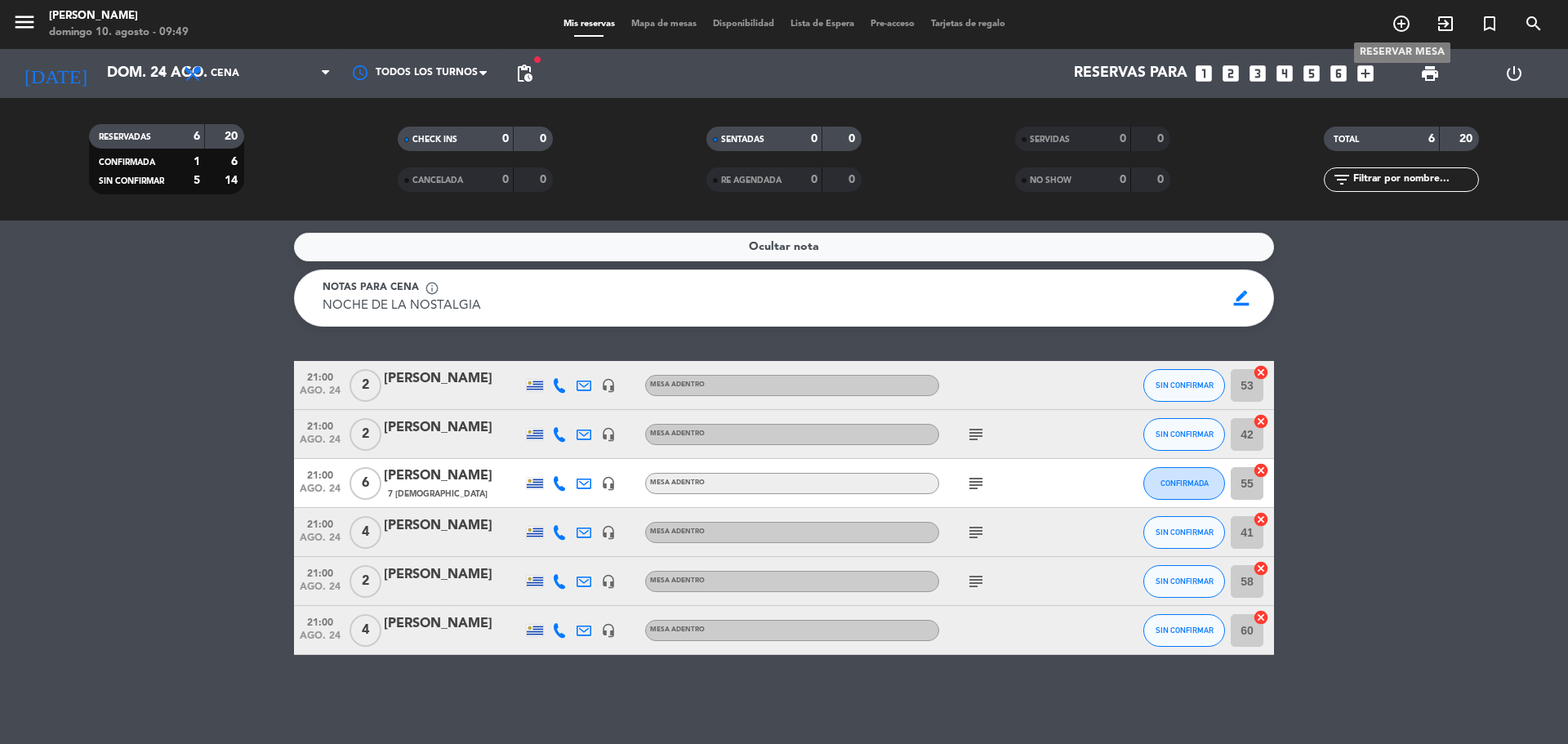
click at [1399, 23] on icon "add_circle_outline" at bounding box center [1402, 24] width 20 height 20
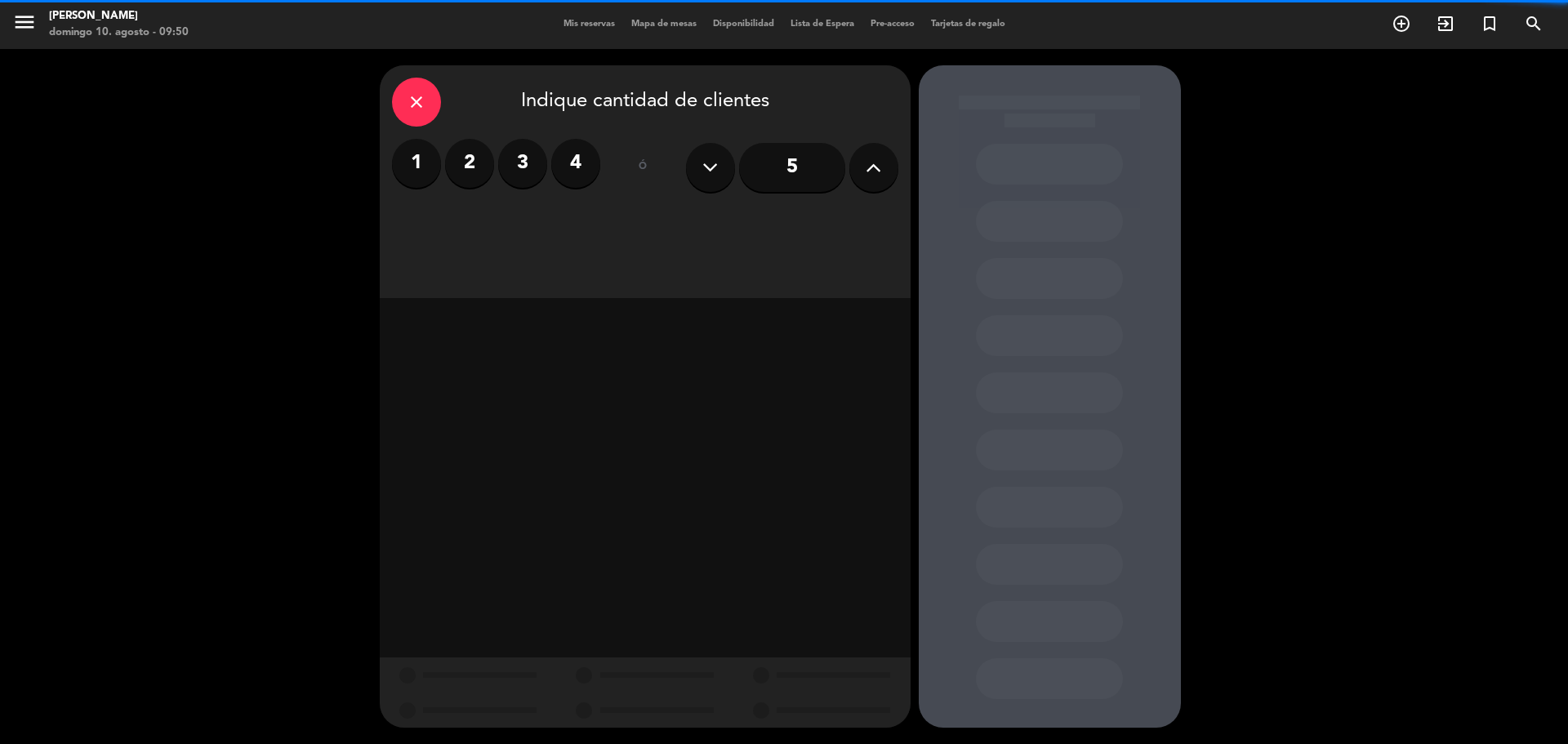
click at [476, 160] on label "2" at bounding box center [470, 163] width 49 height 49
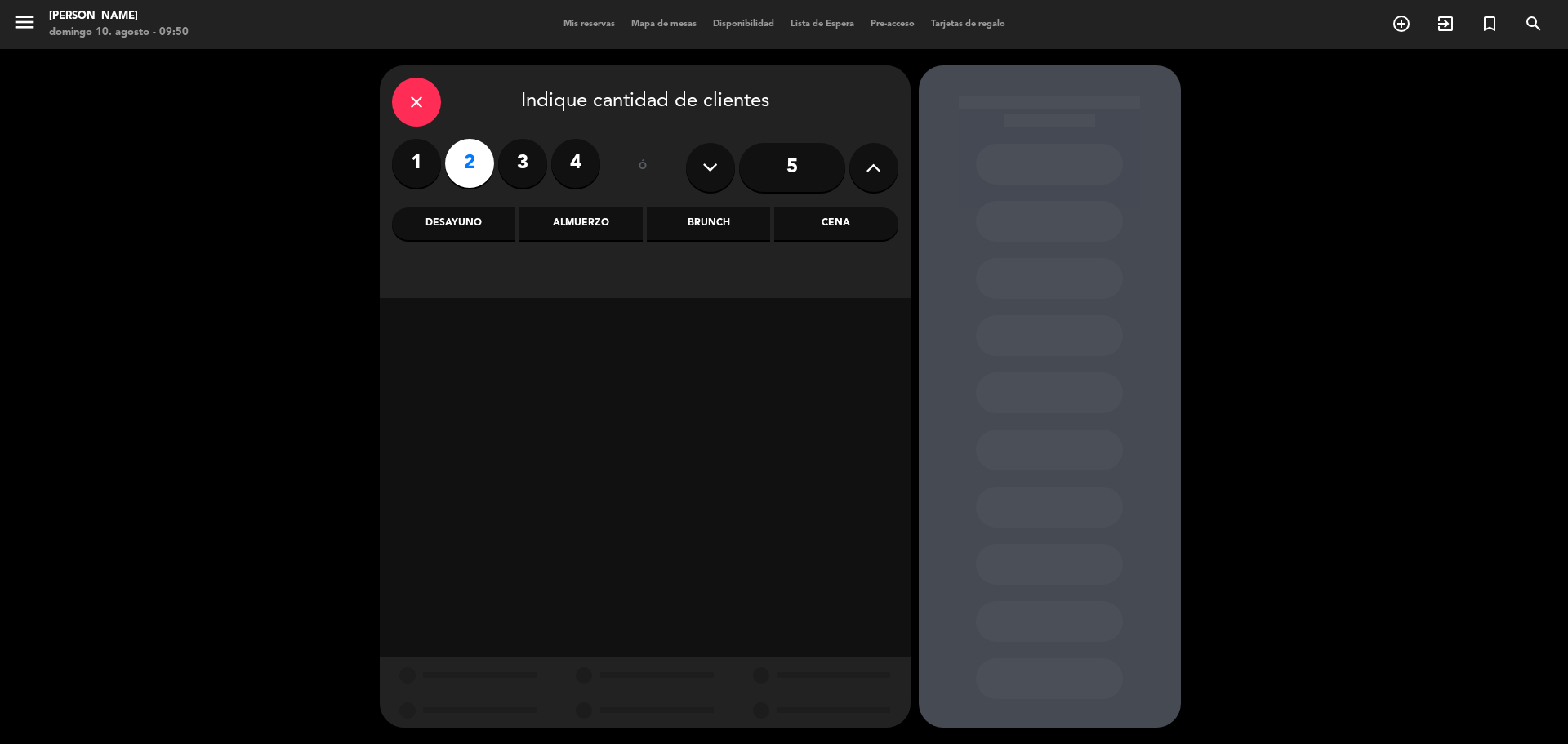
click at [856, 223] on div "Cena" at bounding box center [836, 223] width 124 height 33
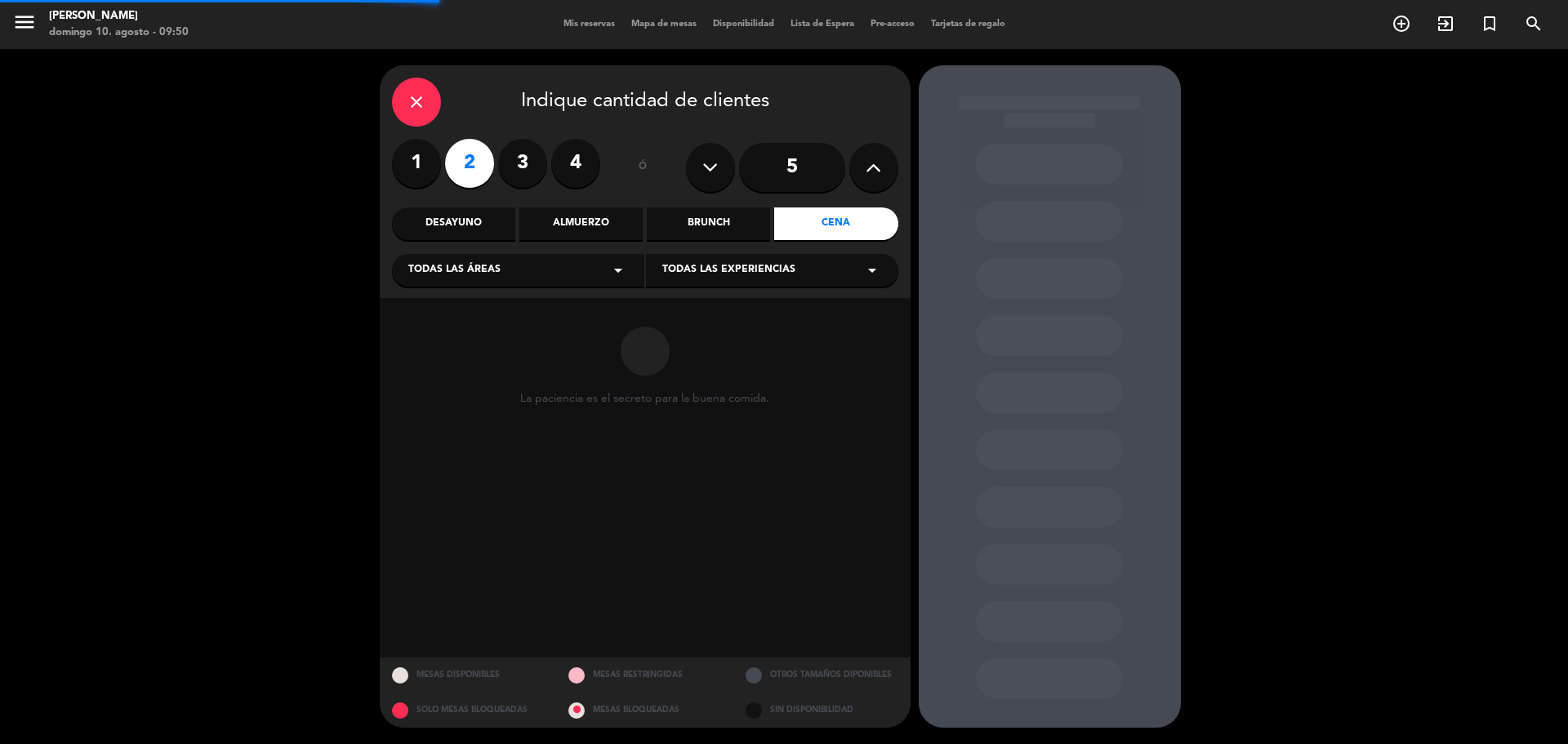
click at [478, 277] on span "Todas las áreas" at bounding box center [454, 270] width 92 height 16
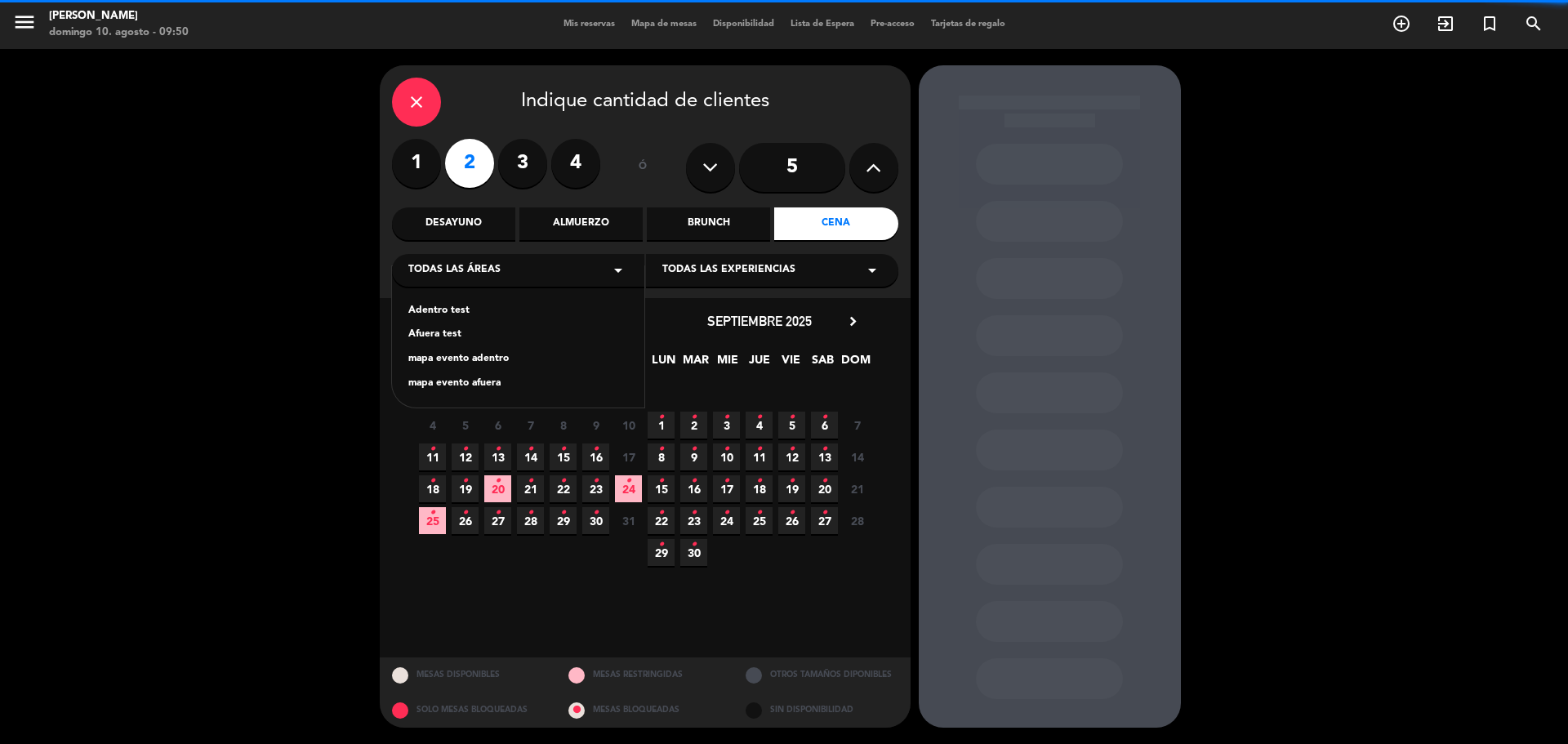
click at [475, 300] on div "Adentro test Afuera test mapa evento adentro mapa evento afuera" at bounding box center [519, 336] width 253 height 141
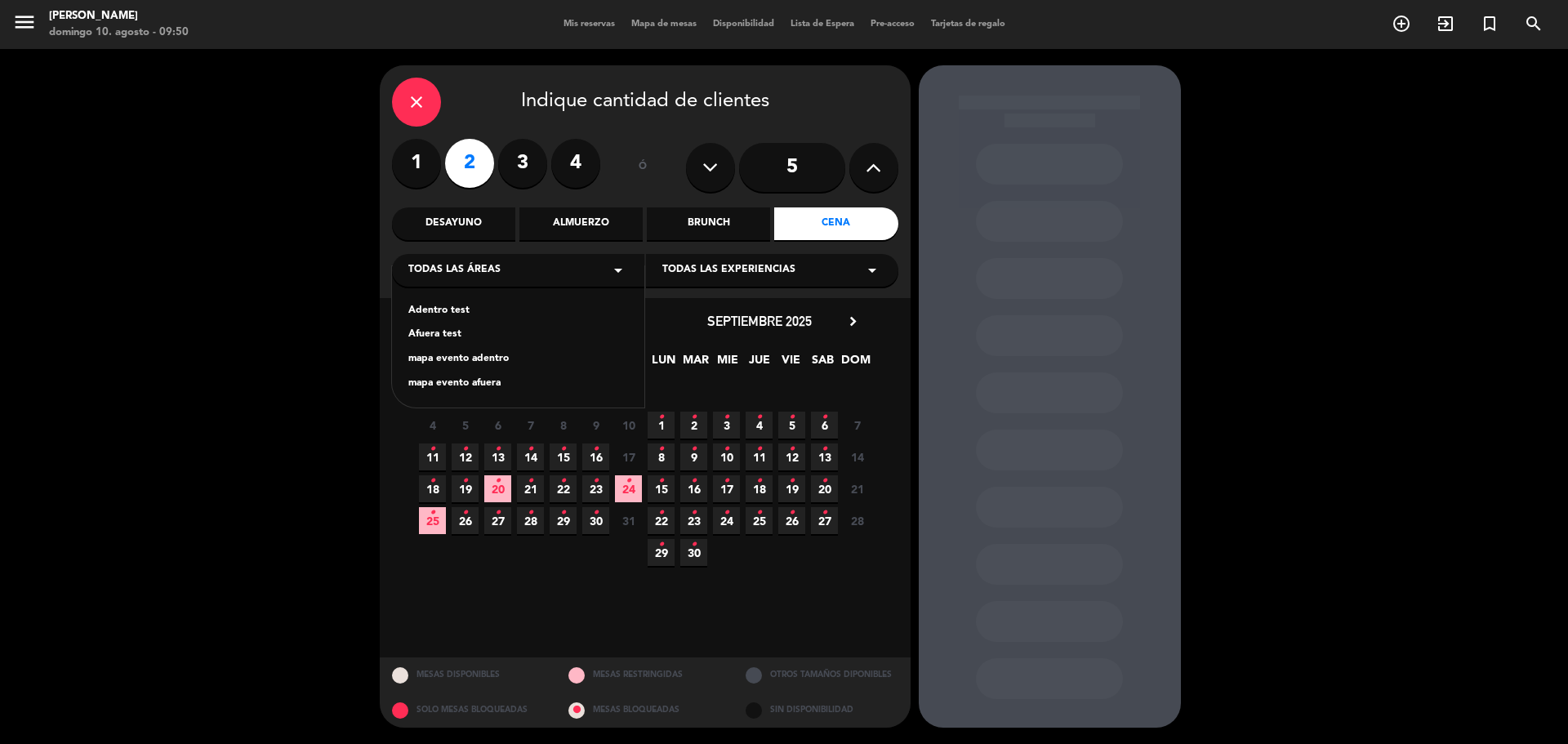
click at [475, 304] on div "Adentro test" at bounding box center [518, 311] width 220 height 16
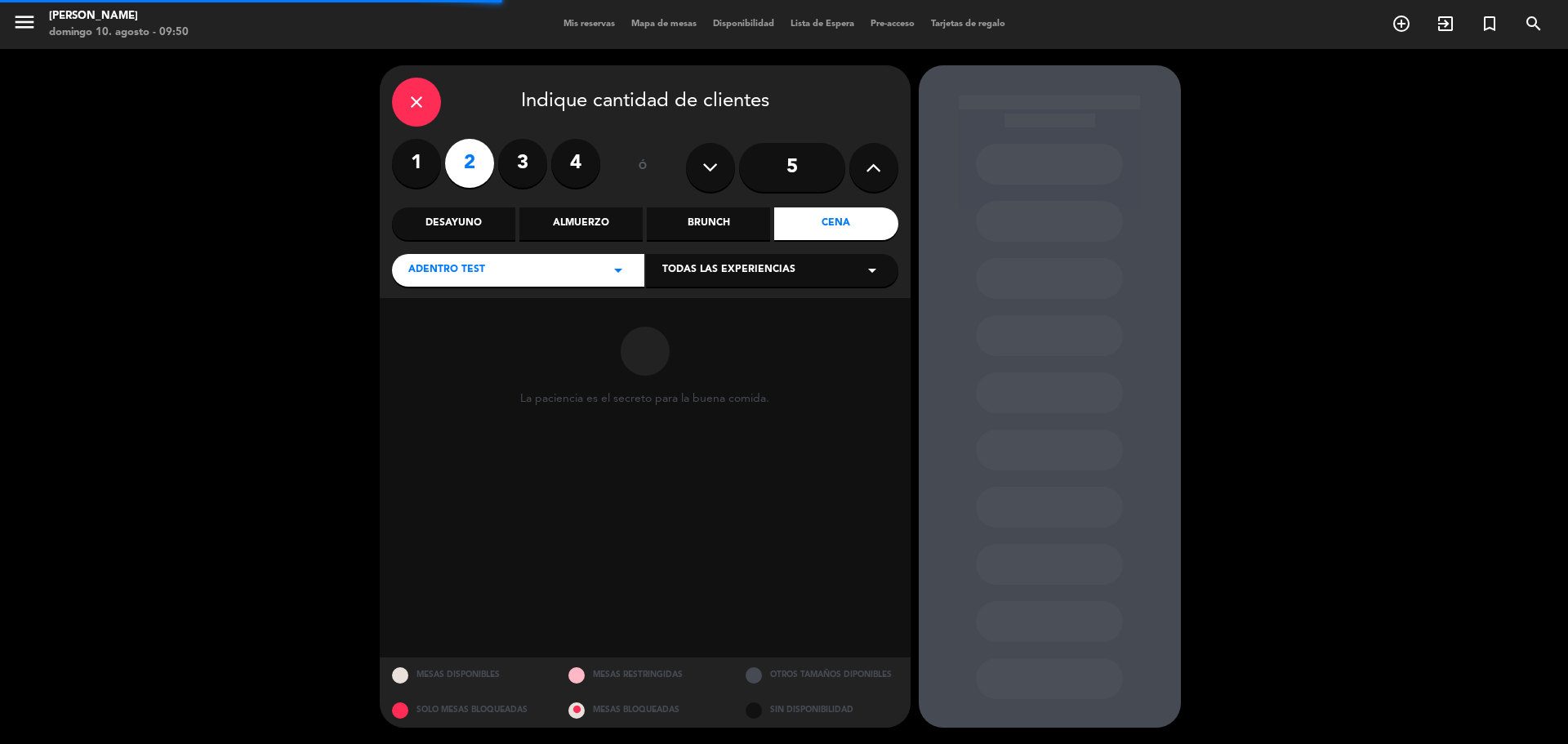
click at [731, 270] on span "Todas las experiencias" at bounding box center [729, 270] width 133 height 16
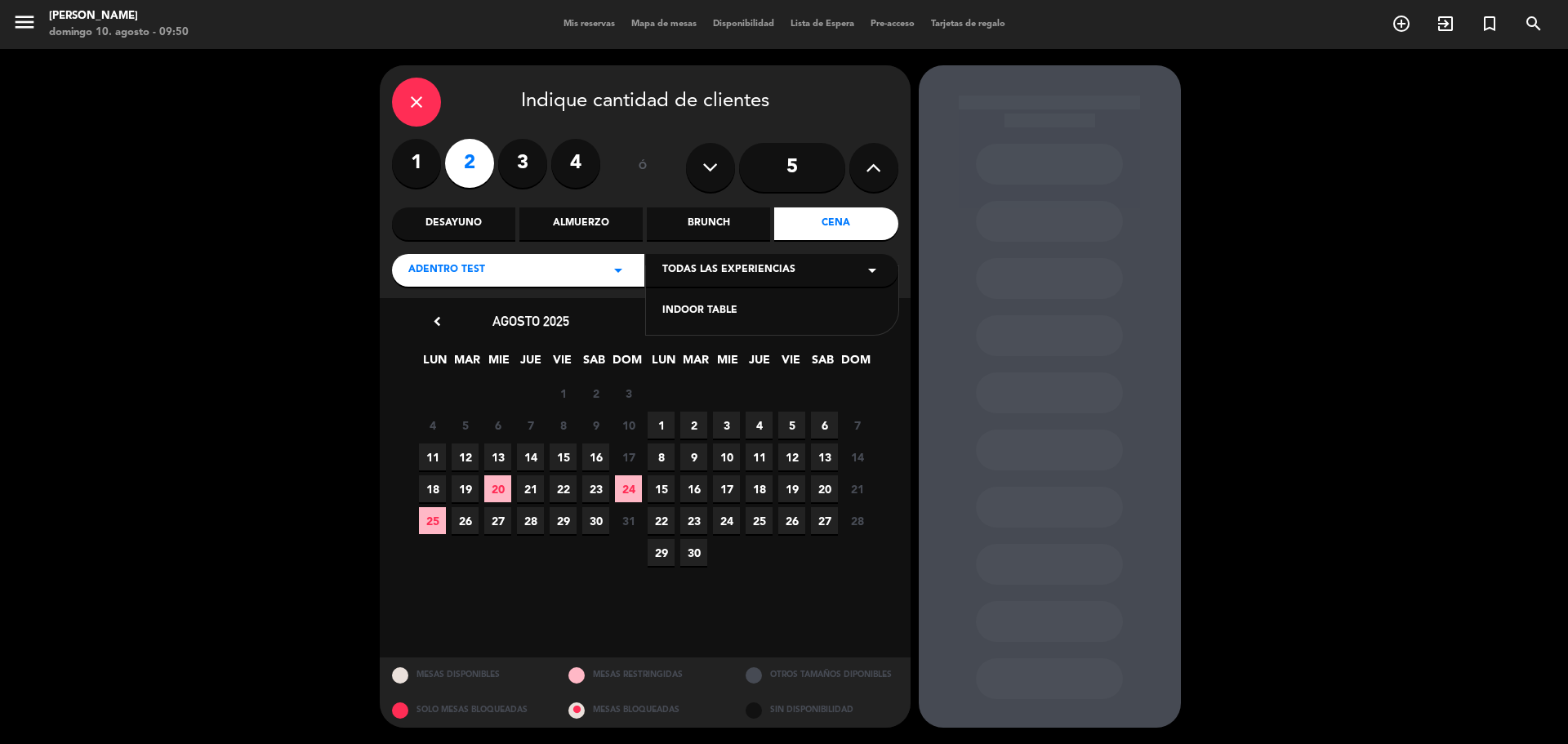
click at [700, 313] on div "INDOOR TABLE" at bounding box center [772, 311] width 220 height 16
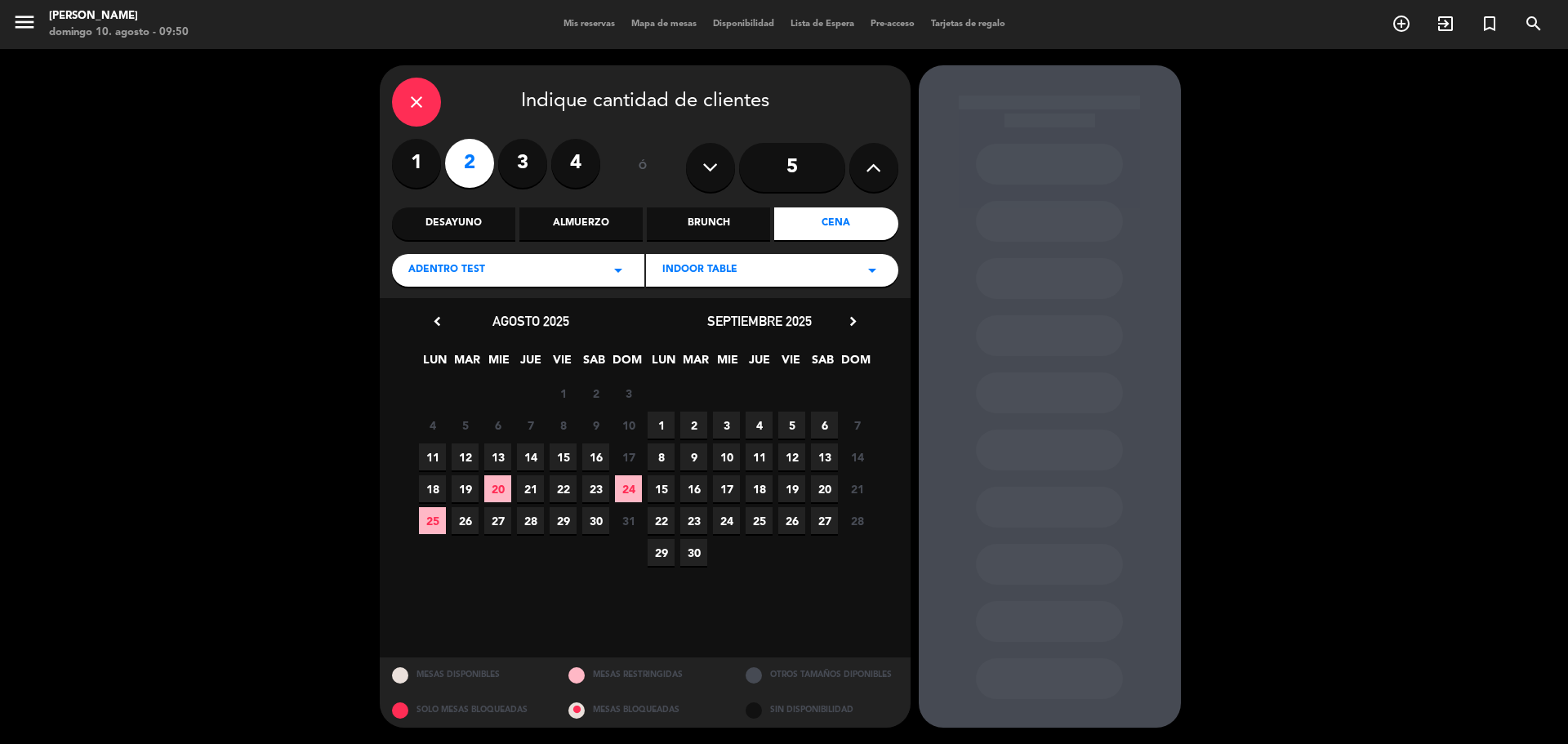
click at [631, 486] on span "24" at bounding box center [629, 489] width 27 height 27
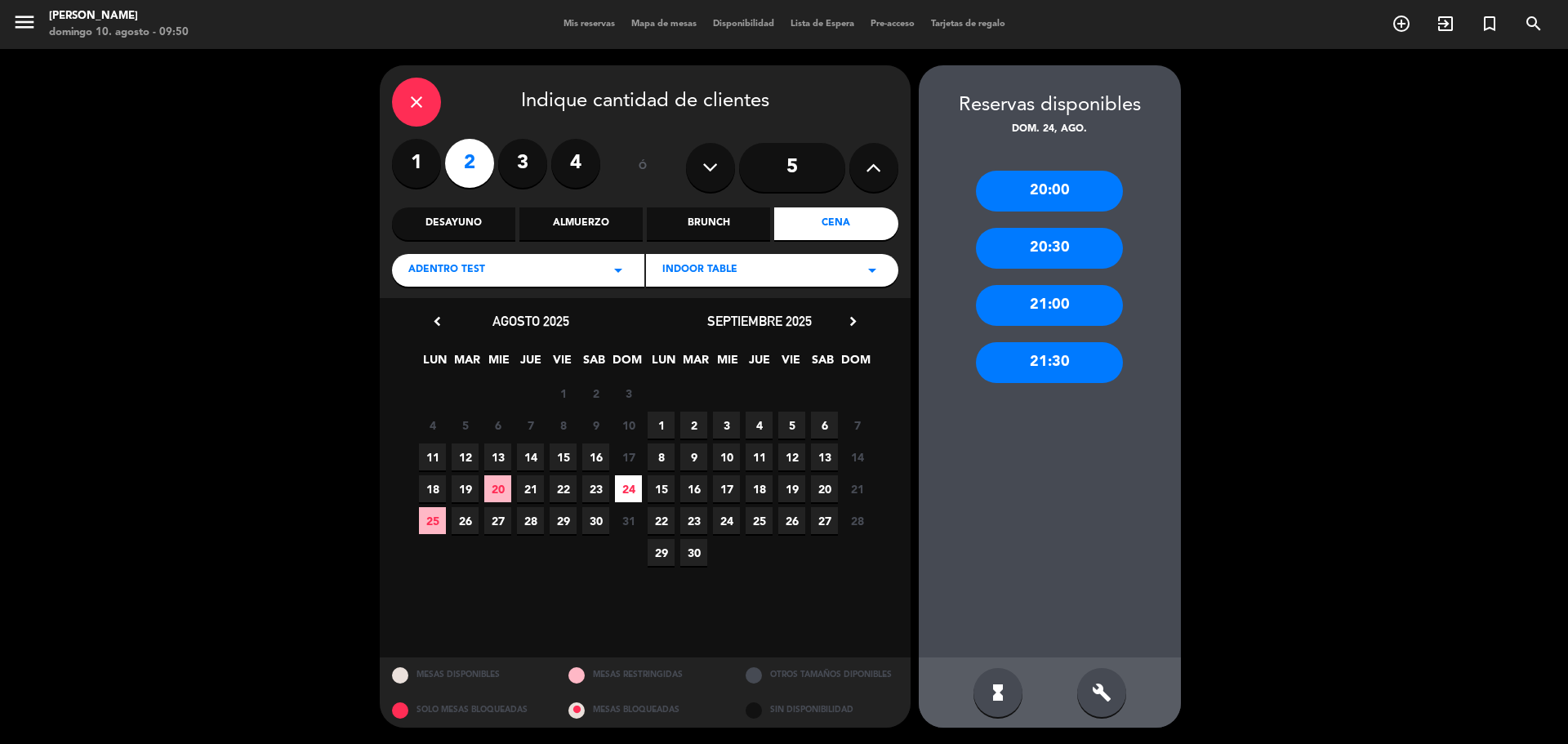
click at [1062, 316] on div "21:00" at bounding box center [1049, 306] width 147 height 41
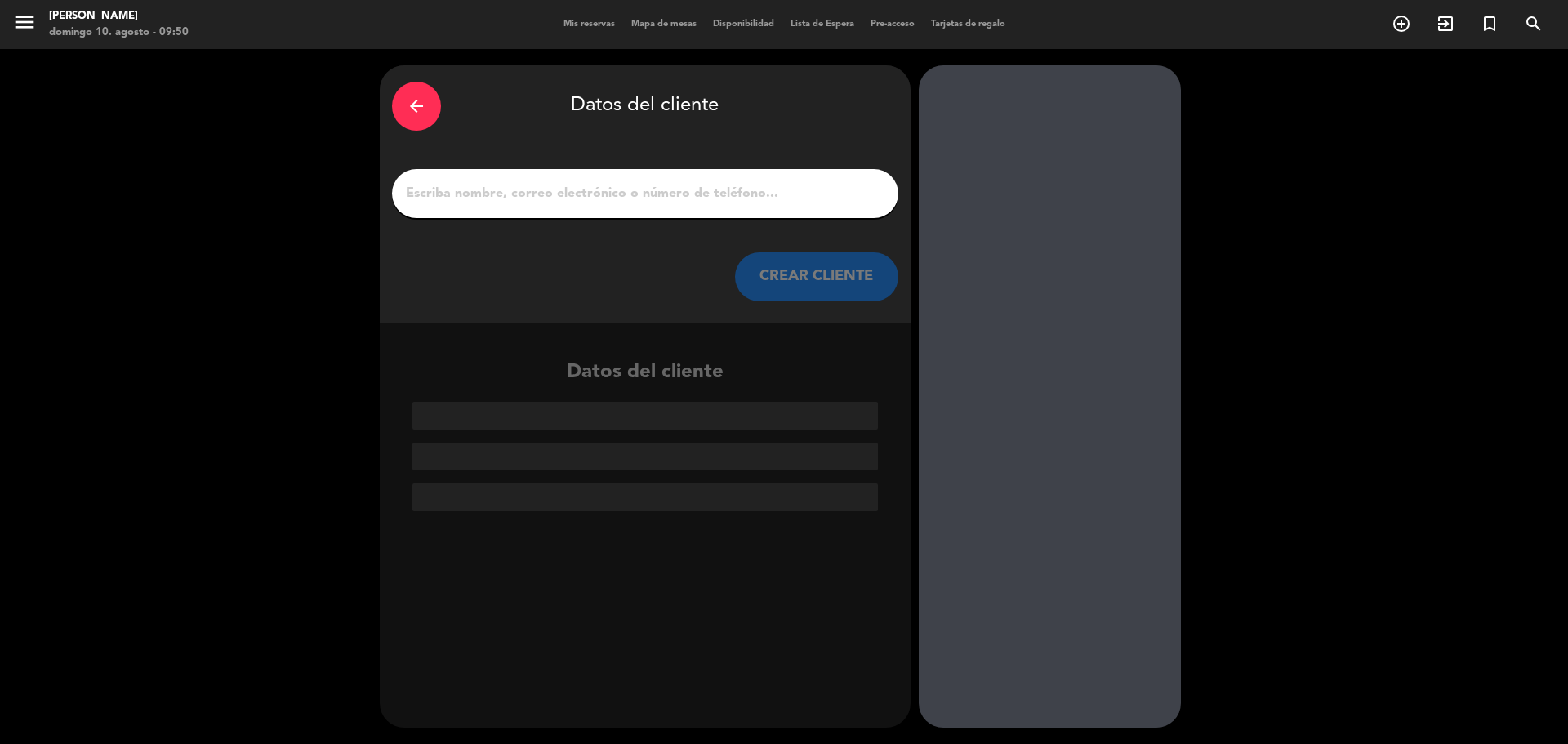
click at [641, 189] on input "1" at bounding box center [646, 194] width 482 height 23
paste input "[PERSON_NAME]"
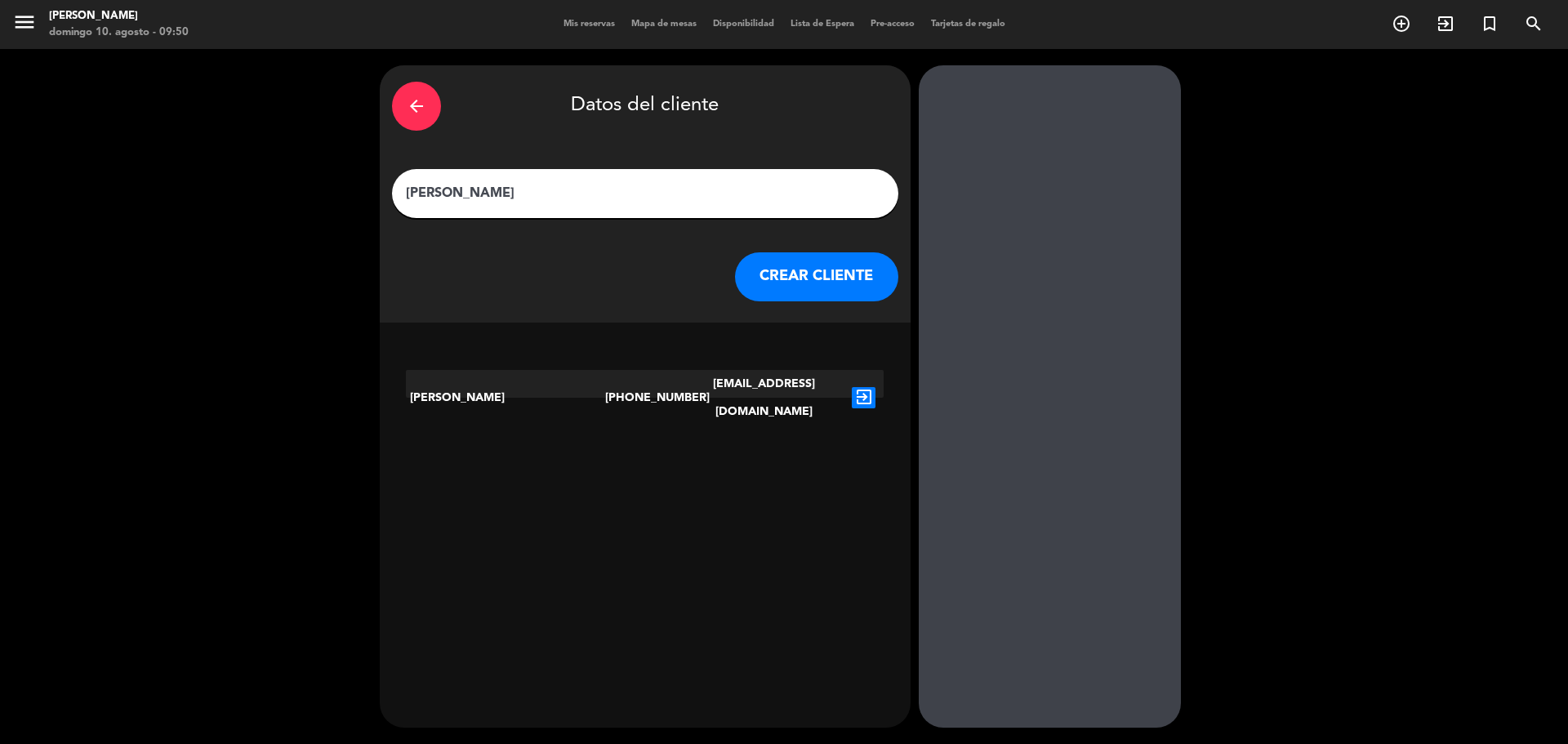
type input "[PERSON_NAME]"
click at [864, 387] on icon "exit_to_app" at bounding box center [864, 397] width 24 height 21
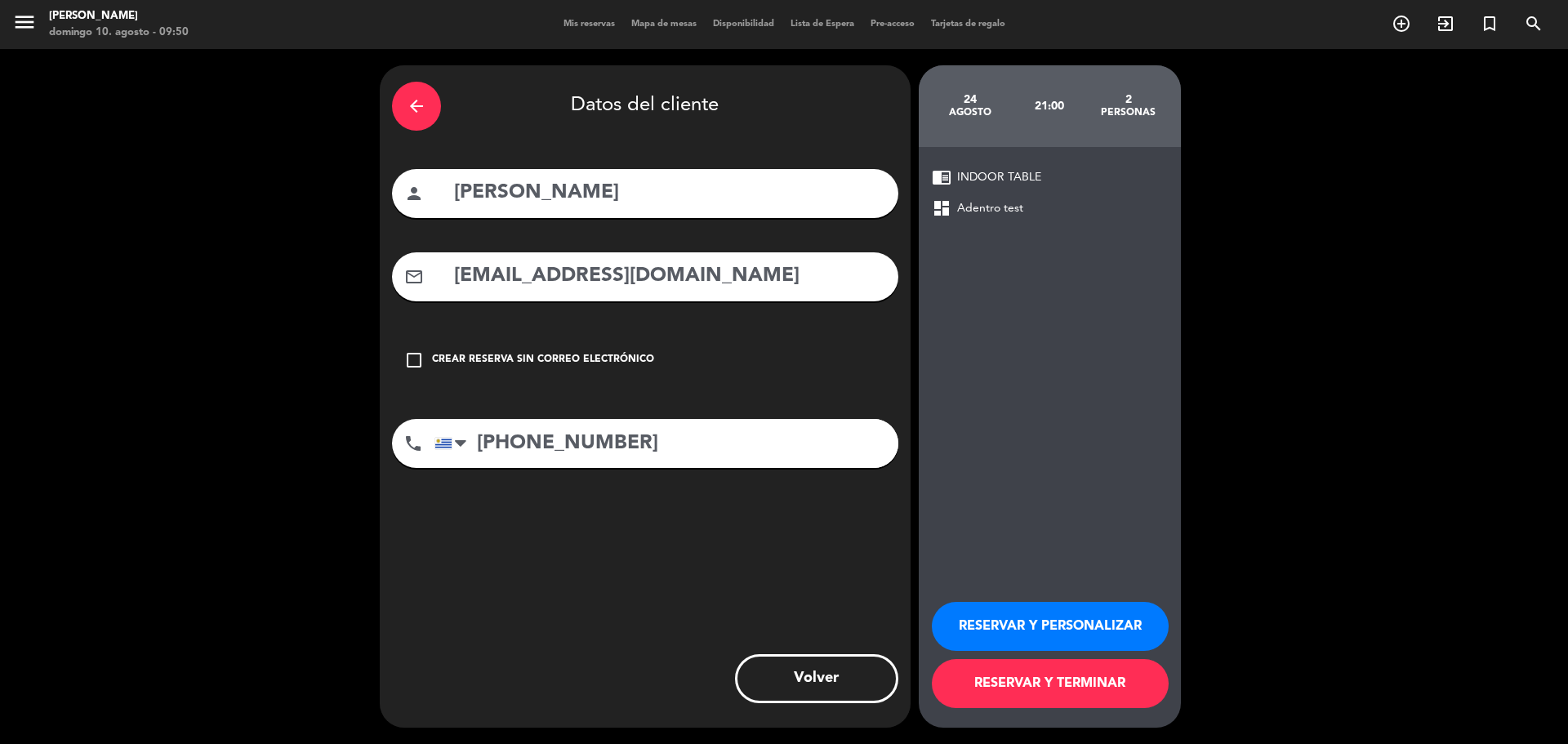
click at [1130, 622] on button "RESERVAR Y PERSONALIZAR" at bounding box center [1050, 626] width 237 height 49
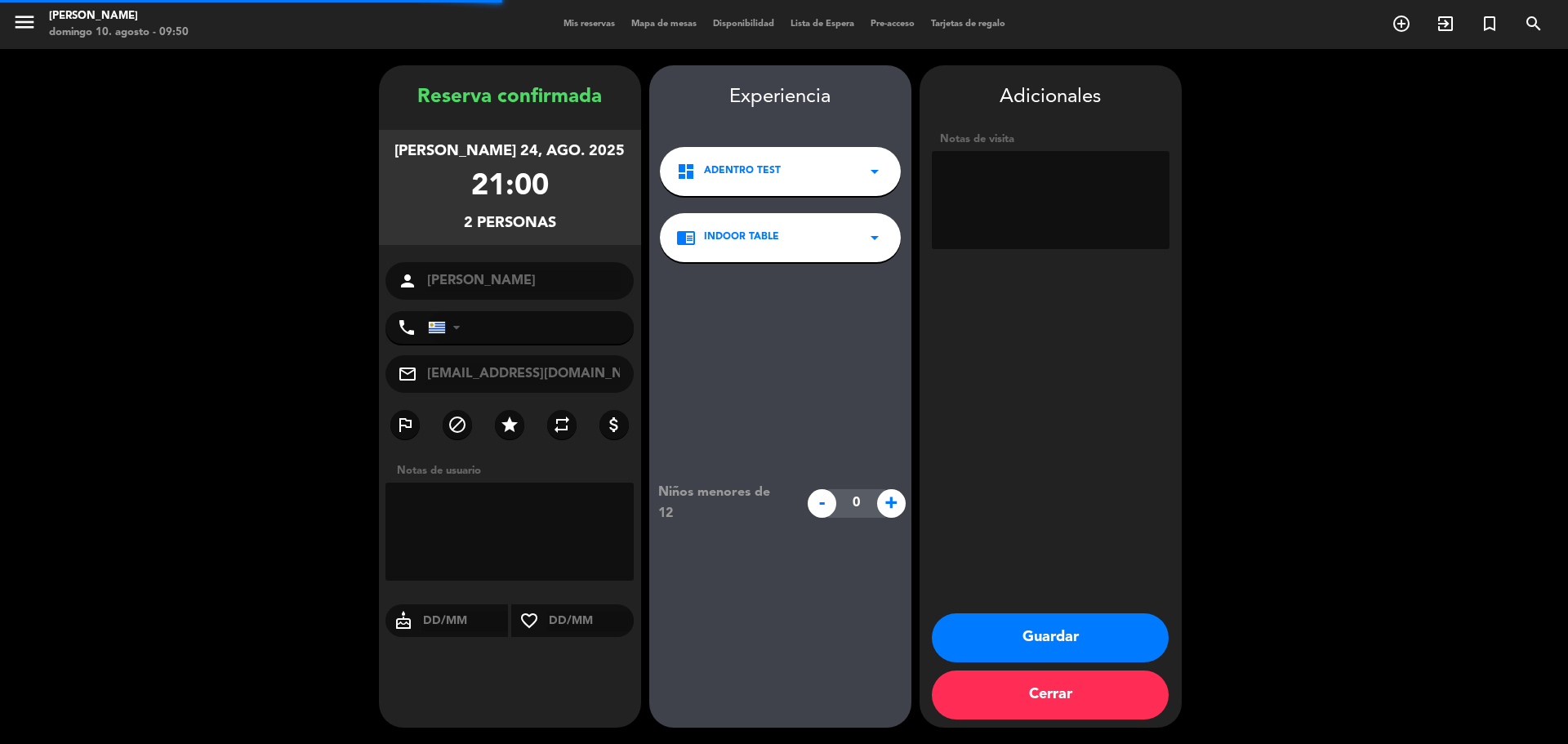
type input "[PHONE_NUMBER]"
click at [1104, 634] on button "Guardar" at bounding box center [1050, 637] width 237 height 49
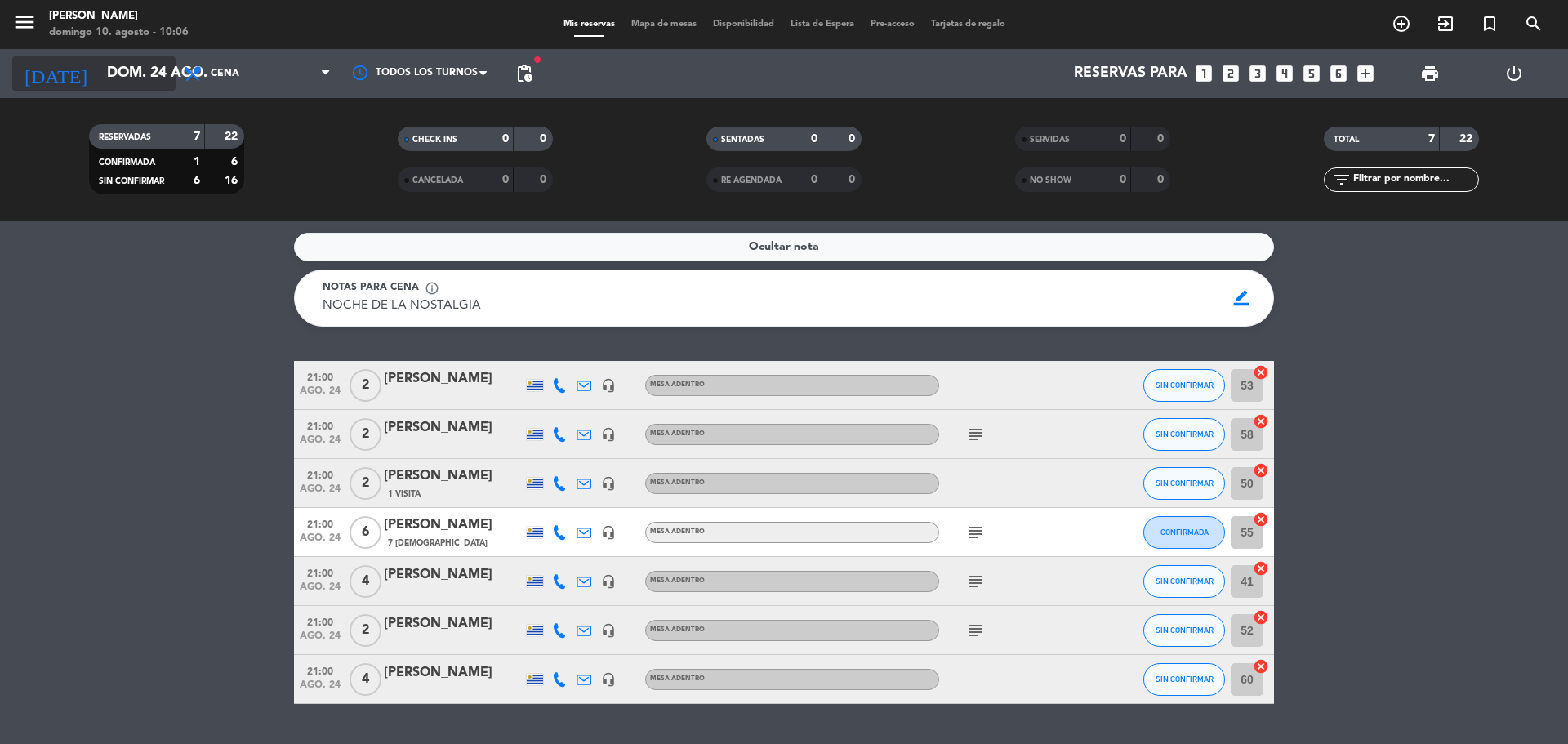
click at [137, 61] on input "dom. 24 ago." at bounding box center [193, 73] width 189 height 33
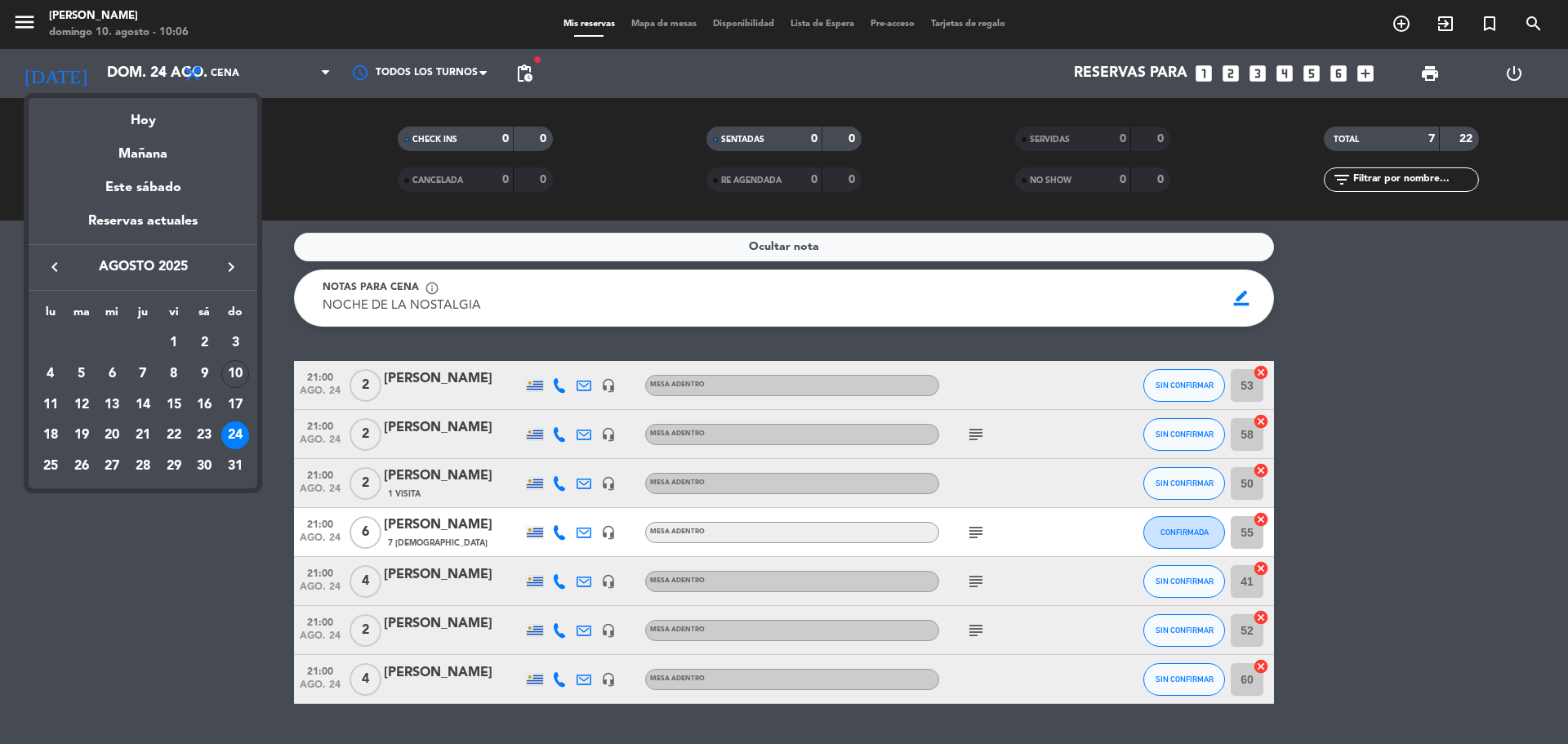
click at [163, 116] on div "Hoy" at bounding box center [142, 115] width 229 height 34
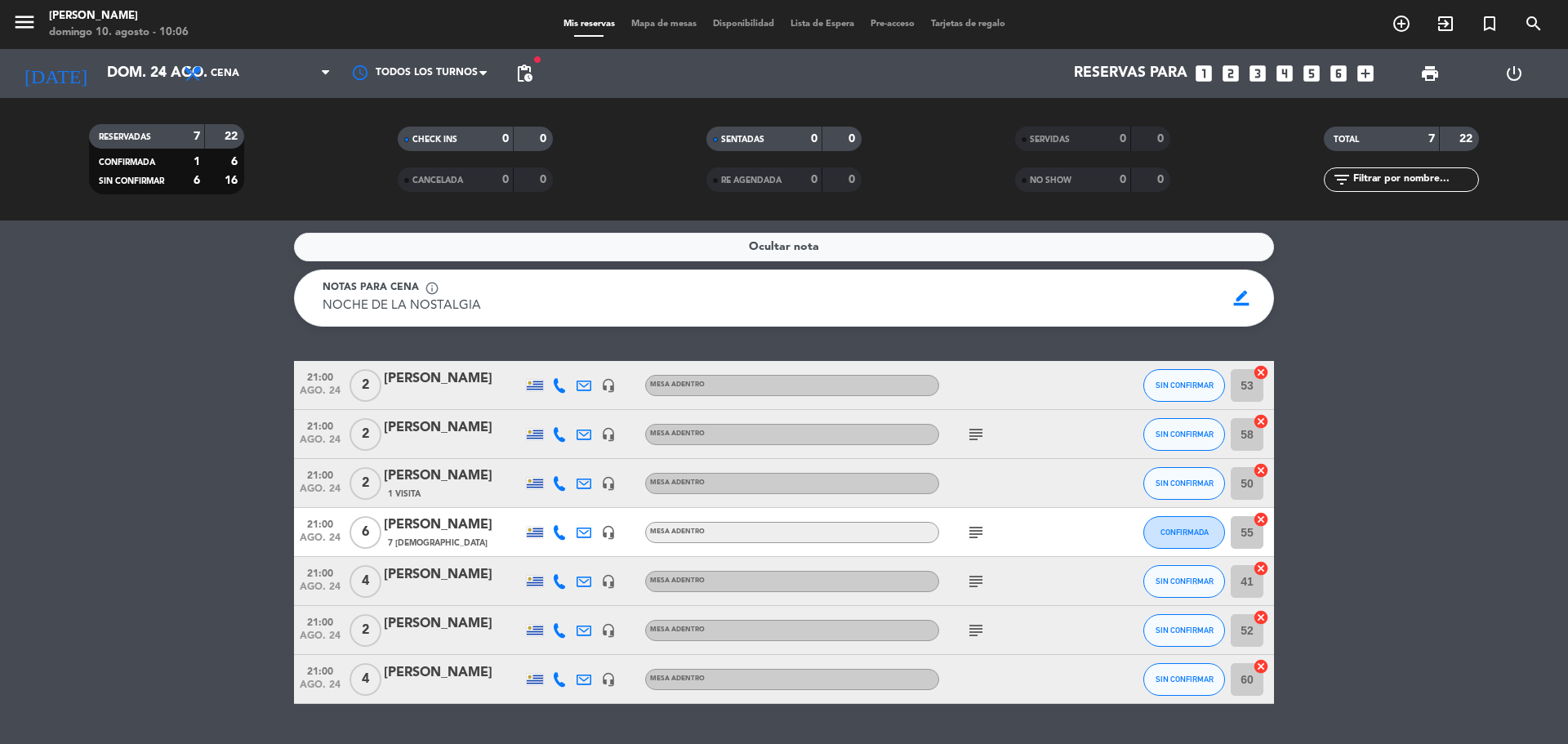
type input "dom. 10 ago."
click at [224, 92] on div "Todos los servicios Desayuno Brunch Almuerzo Cena Cena Todos los servicios Desa…" at bounding box center [257, 73] width 164 height 49
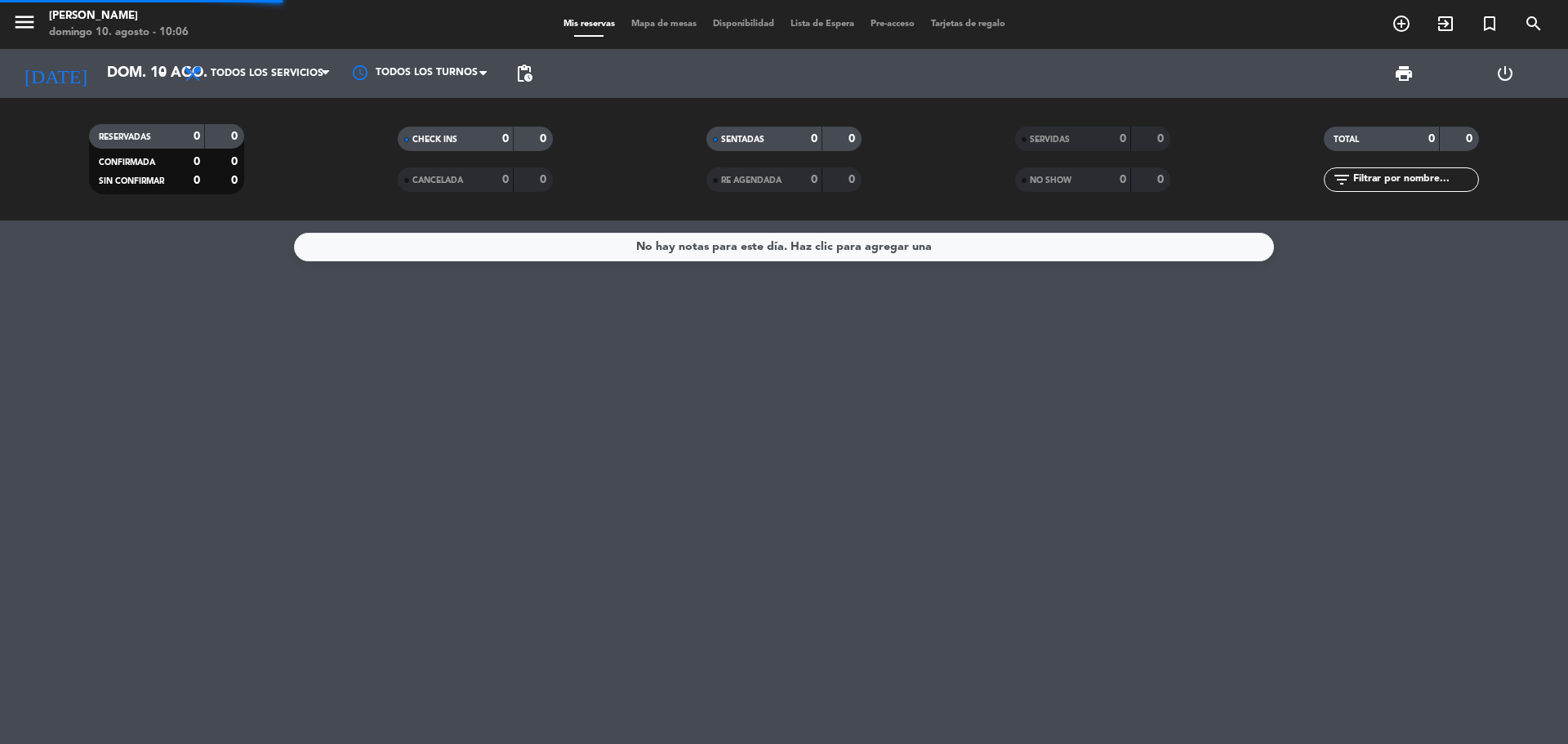
click at [255, 100] on div "menu [PERSON_NAME] 10. [PERSON_NAME] - 10:06 Mis reservas Mapa de mesas Disponi…" at bounding box center [784, 110] width 1568 height 220
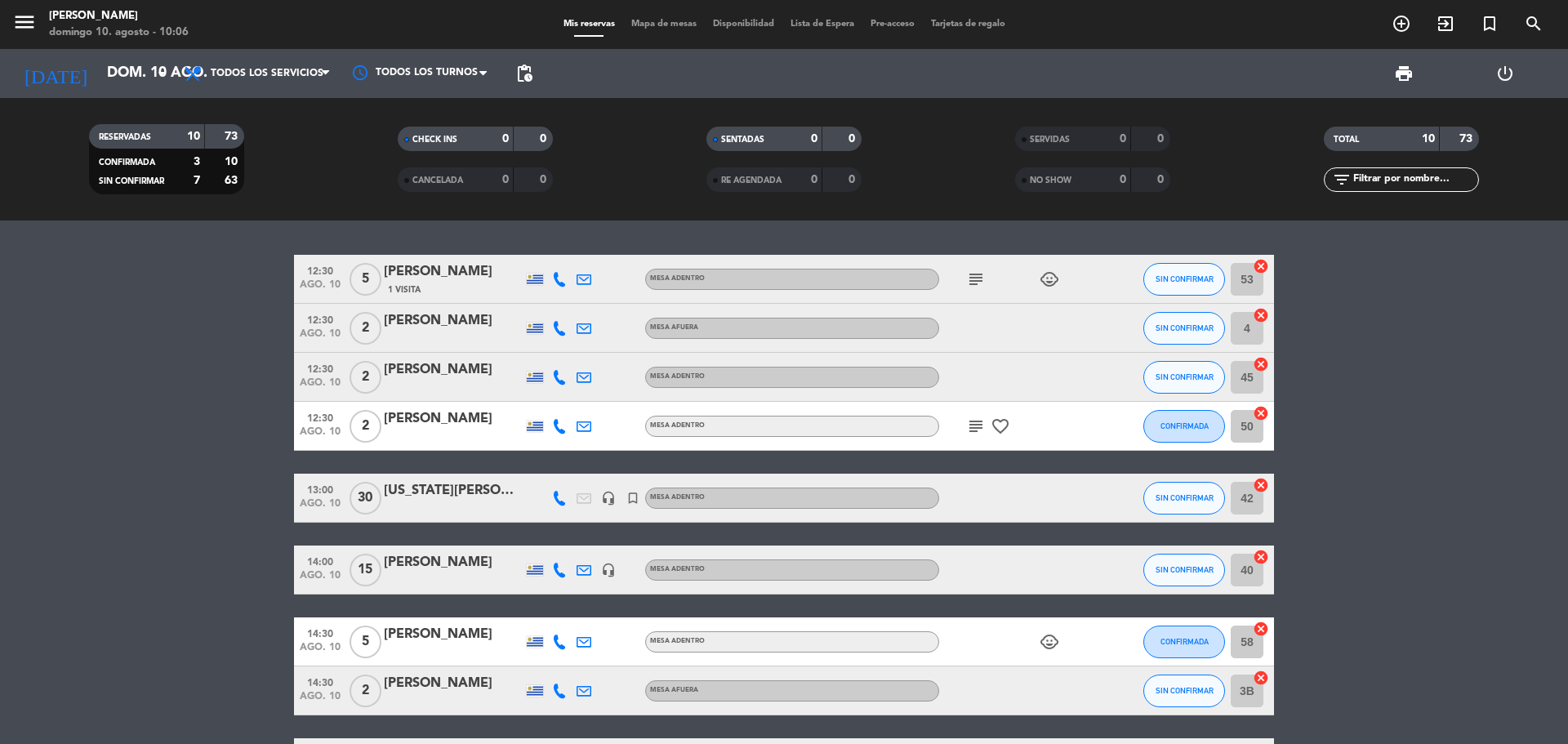
click at [614, 504] on icon "headset_mic" at bounding box center [608, 498] width 15 height 15
click at [614, 495] on icon "headset_mic" at bounding box center [608, 498] width 15 height 15
click at [433, 497] on div "[US_STATE][PERSON_NAME]" at bounding box center [454, 491] width 139 height 21
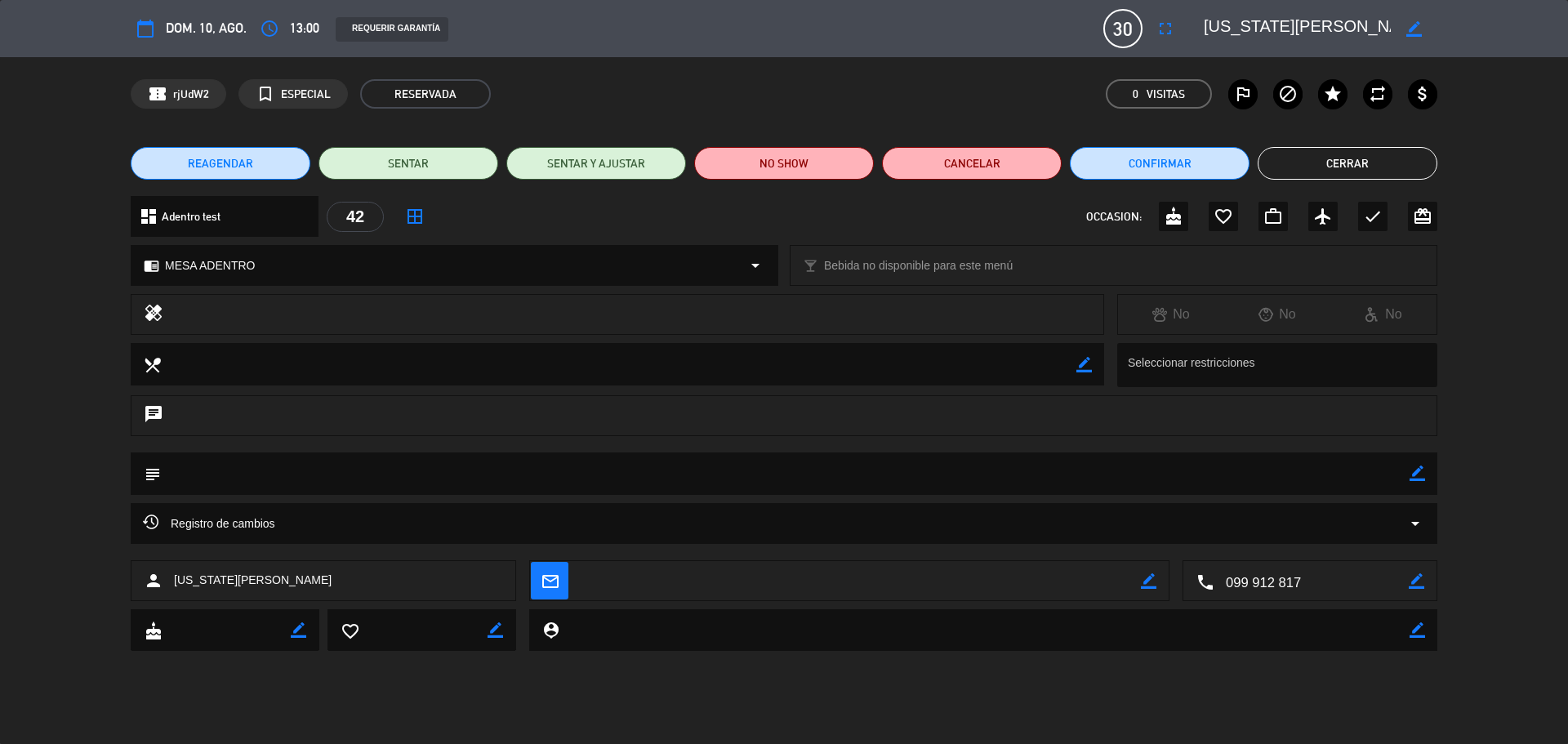
click at [1422, 476] on icon "border_color" at bounding box center [1417, 473] width 15 height 15
click at [1299, 484] on textarea at bounding box center [785, 473] width 1249 height 42
type textarea "PROPUESta"
click at [1416, 478] on icon at bounding box center [1417, 473] width 15 height 15
click at [1349, 166] on button "Cerrar" at bounding box center [1347, 163] width 180 height 33
